Goal: Navigation & Orientation: Find specific page/section

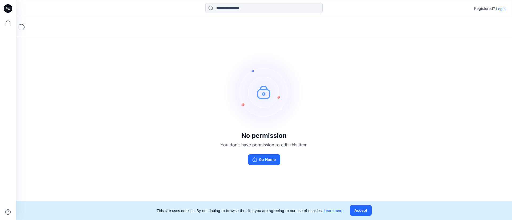
click at [497, 9] on p "Login" at bounding box center [501, 9] width 10 height 6
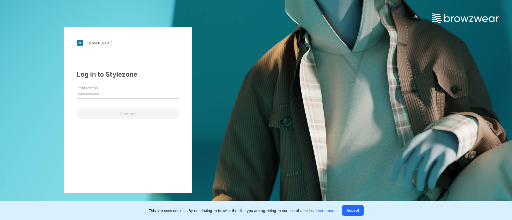
type input "**********"
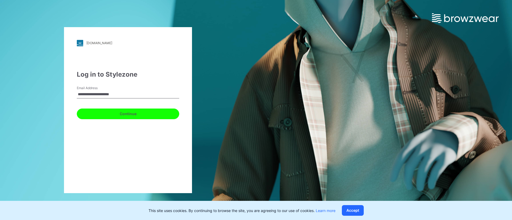
click at [116, 113] on button "Continue" at bounding box center [128, 114] width 102 height 11
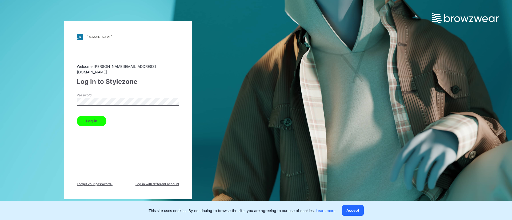
click at [86, 119] on button "Log in" at bounding box center [92, 121] width 30 height 11
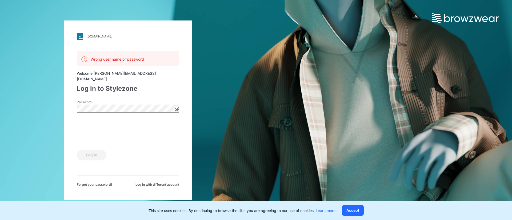
click at [176, 107] on icon at bounding box center [177, 109] width 4 height 4
click at [175, 108] on icon at bounding box center [177, 109] width 4 height 3
click at [159, 161] on div "Wrong user name or password Welcome [PERSON_NAME][EMAIL_ADDRESS][DOMAIN_NAME] L…" at bounding box center [128, 119] width 102 height 136
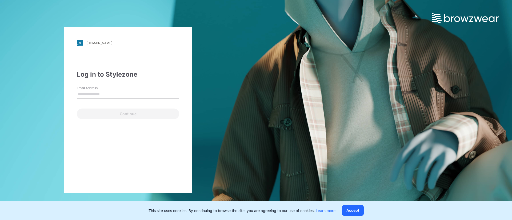
click at [105, 92] on input "Email Address" at bounding box center [128, 95] width 102 height 8
type input "**********"
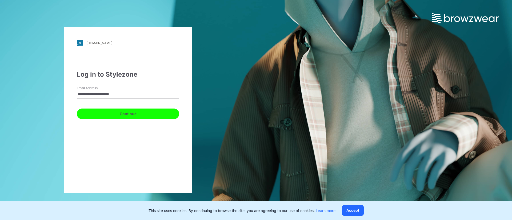
click at [102, 114] on button "Continue" at bounding box center [128, 114] width 102 height 11
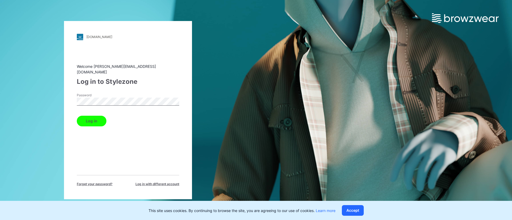
click at [100, 119] on button "Log in" at bounding box center [92, 121] width 30 height 11
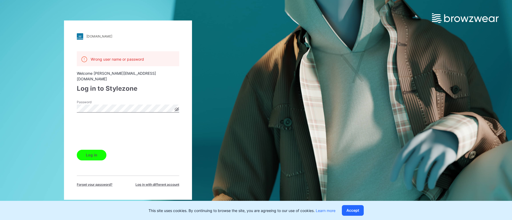
click at [91, 154] on button "Log in" at bounding box center [92, 155] width 30 height 11
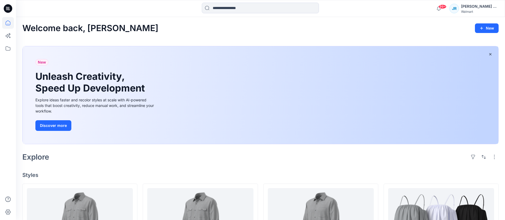
click at [6, 7] on icon at bounding box center [6, 7] width 1 height 0
click at [5, 24] on icon at bounding box center [8, 23] width 12 height 12
click at [10, 26] on icon at bounding box center [8, 23] width 12 height 12
click at [7, 49] on icon at bounding box center [8, 49] width 12 height 12
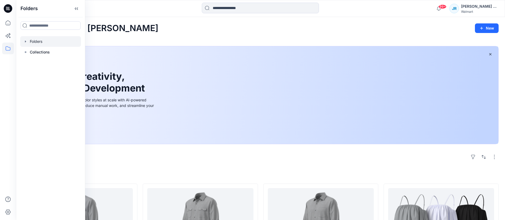
click at [41, 43] on div at bounding box center [50, 41] width 61 height 11
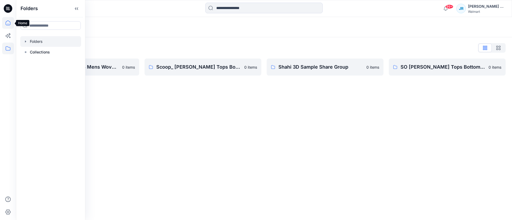
drag, startPoint x: 5, startPoint y: 20, endPoint x: 10, endPoint y: 24, distance: 5.9
click at [4, 20] on icon at bounding box center [8, 23] width 12 height 12
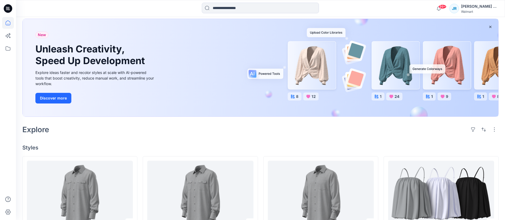
scroll to position [40, 0]
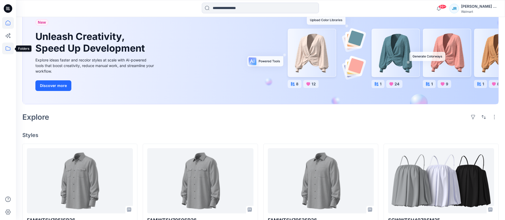
click at [10, 49] on icon at bounding box center [8, 48] width 5 height 4
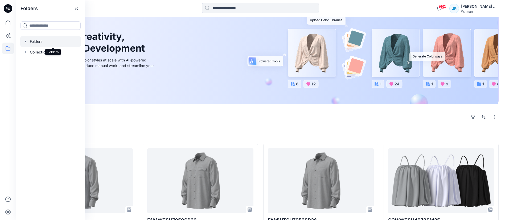
click at [41, 42] on div at bounding box center [50, 41] width 61 height 11
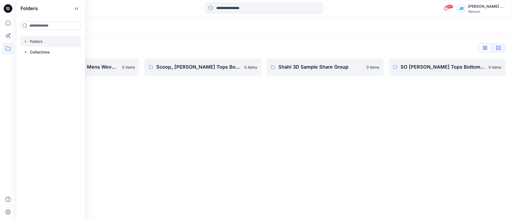
click at [500, 48] on button "button" at bounding box center [497, 48] width 13 height 9
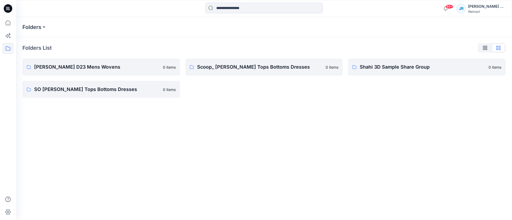
click at [188, 173] on div "Folders Folders List [PERSON_NAME] D23 Mens Wovens 0 items SO [PERSON_NAME] Top…" at bounding box center [264, 118] width 496 height 203
click at [7, 8] on icon at bounding box center [8, 8] width 2 height 0
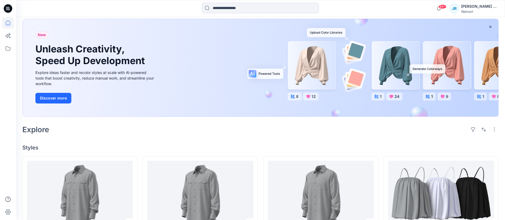
scroll to position [40, 0]
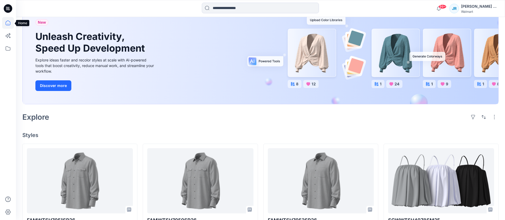
click at [5, 24] on icon at bounding box center [8, 23] width 12 height 12
click at [8, 25] on icon at bounding box center [8, 23] width 12 height 12
